Goal: Information Seeking & Learning: Find specific fact

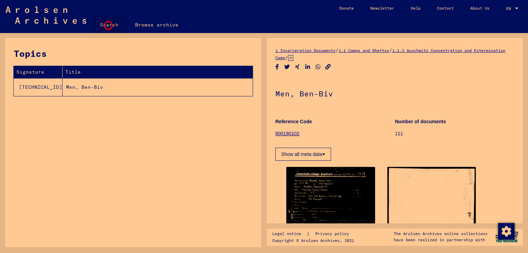
click at [107, 24] on link "Search" at bounding box center [109, 25] width 35 height 17
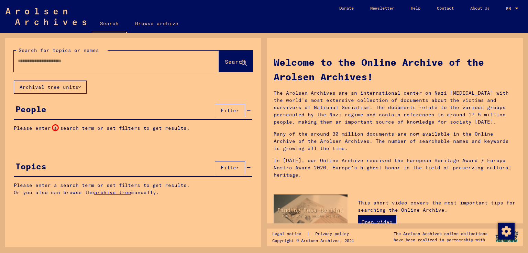
click at [55, 128] on p "Please enter a search term or set filters to get results." at bounding box center [133, 127] width 239 height 7
click at [230, 167] on span "Filter" at bounding box center [230, 167] width 19 height 6
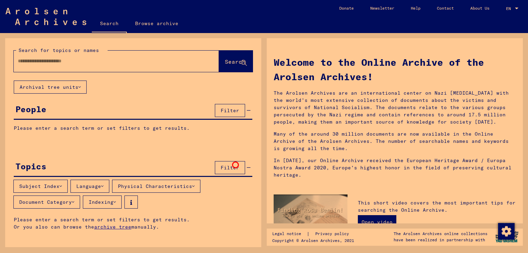
click at [235, 165] on span "Filter" at bounding box center [230, 167] width 19 height 6
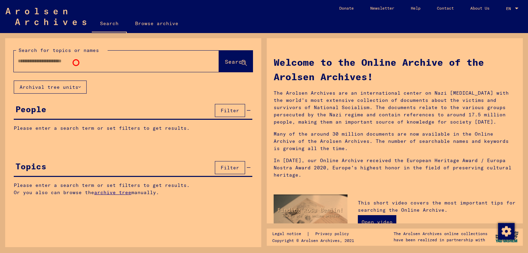
click at [76, 63] on input "text" at bounding box center [108, 60] width 180 height 7
type input "*********"
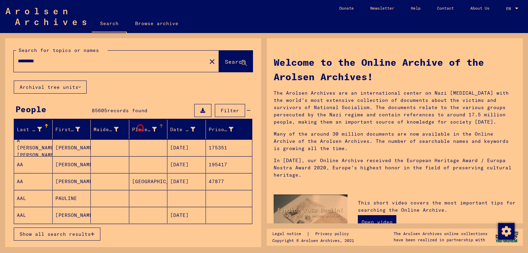
click at [140, 128] on div "Place of Birth" at bounding box center [144, 129] width 25 height 7
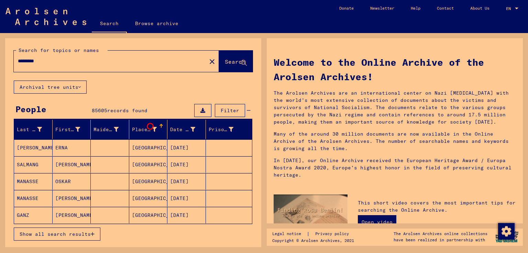
click at [152, 127] on icon at bounding box center [154, 129] width 5 height 5
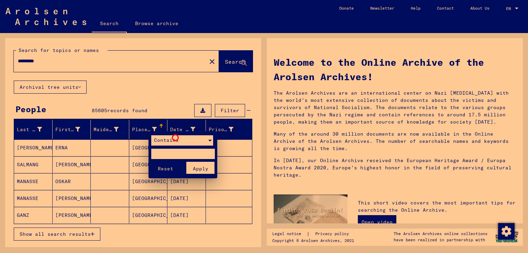
click at [175, 138] on span "Contains" at bounding box center [166, 140] width 25 height 6
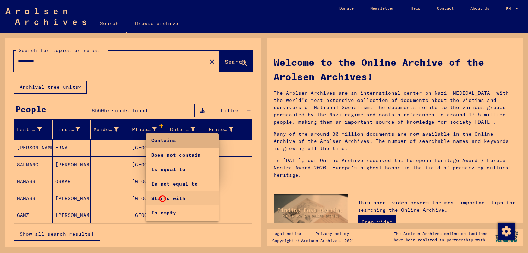
click at [163, 198] on span "Starts with" at bounding box center [182, 198] width 62 height 14
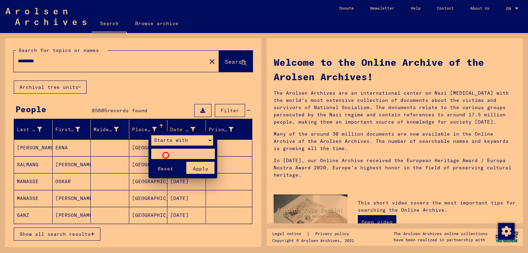
click at [166, 155] on input "text" at bounding box center [183, 154] width 64 height 10
type input "********"
click at [151, 162] on button "Reset" at bounding box center [165, 168] width 29 height 12
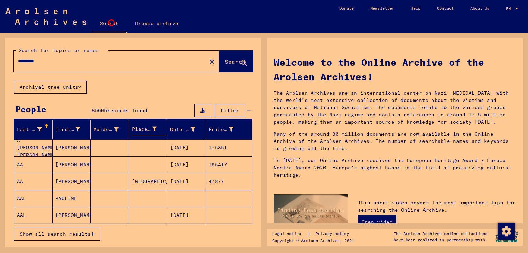
click at [111, 23] on link "Search" at bounding box center [109, 24] width 35 height 18
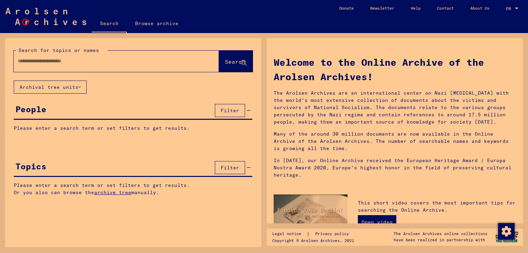
click at [25, 22] on img at bounding box center [46, 16] width 81 height 17
click at [139, 22] on link "Browse archive" at bounding box center [157, 23] width 60 height 17
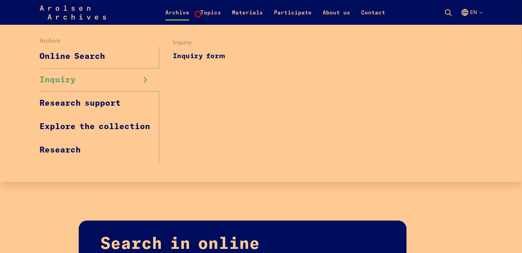
scroll to position [241, 0]
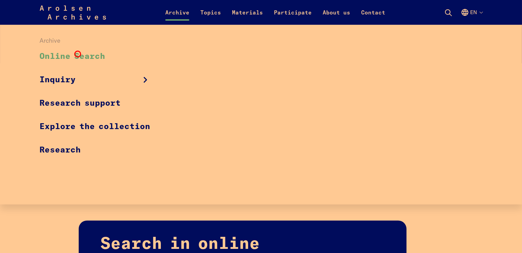
click at [78, 54] on link "Online Search" at bounding box center [100, 56] width 120 height 23
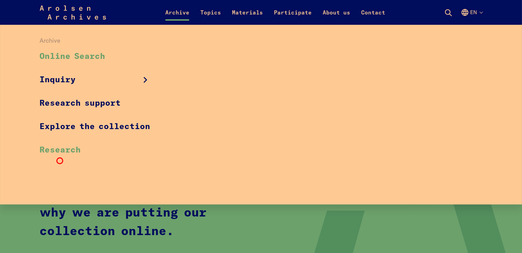
scroll to position [44, 0]
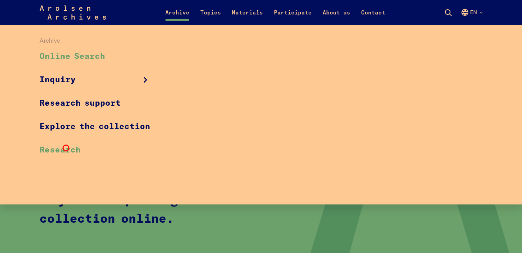
click at [66, 148] on link "Research" at bounding box center [100, 149] width 120 height 23
